Goal: Task Accomplishment & Management: Manage account settings

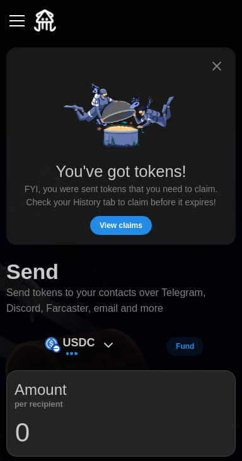
click at [133, 226] on span "View claims" at bounding box center [120, 225] width 43 height 18
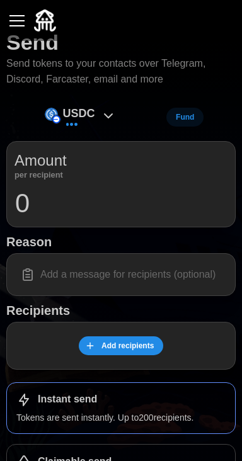
scroll to position [108, 0]
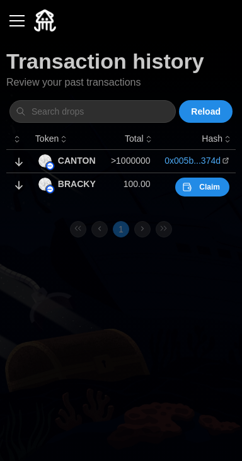
click at [211, 186] on span "Claim" at bounding box center [209, 187] width 21 height 18
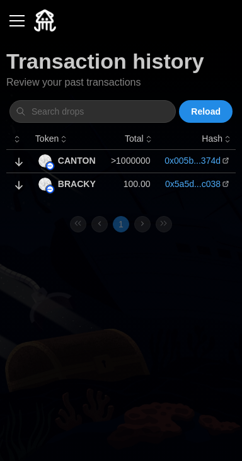
click at [211, 113] on span "Reload" at bounding box center [206, 111] width 30 height 21
click at [25, 16] on button "button" at bounding box center [16, 20] width 21 height 21
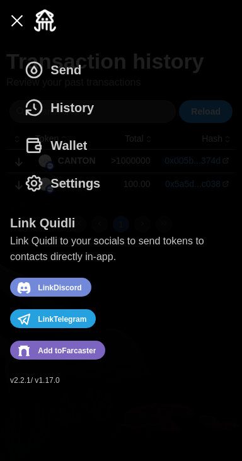
click at [101, 145] on button "Wallet" at bounding box center [59, 145] width 98 height 38
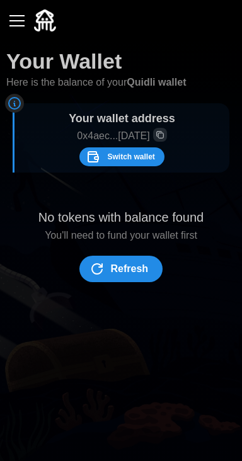
click at [25, 18] on button "button" at bounding box center [16, 20] width 21 height 21
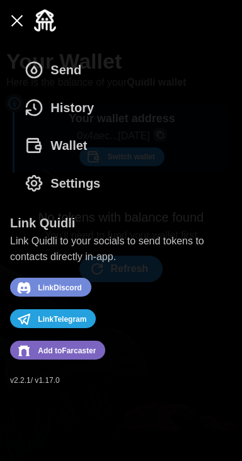
click at [96, 69] on button "Send" at bounding box center [56, 70] width 92 height 38
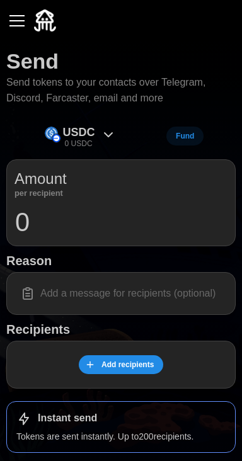
click at [23, 20] on div "button" at bounding box center [16, 20] width 15 height 1
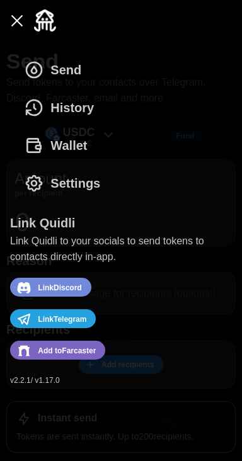
click at [103, 177] on button "Settings" at bounding box center [65, 183] width 111 height 38
